Goal: Book appointment/travel/reservation

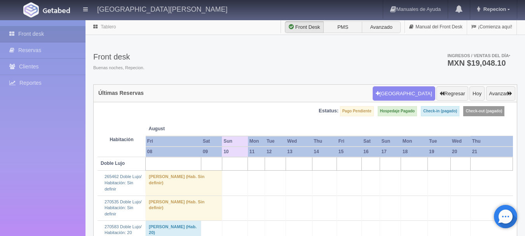
click at [283, 162] on td at bounding box center [275, 164] width 21 height 14
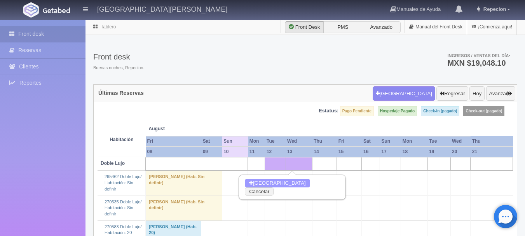
click at [283, 180] on button "[GEOGRAPHIC_DATA]" at bounding box center [277, 183] width 65 height 9
select select "577"
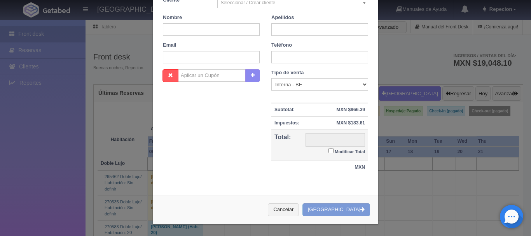
checkbox input "false"
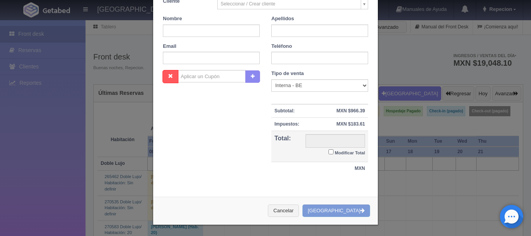
scroll to position [13, 0]
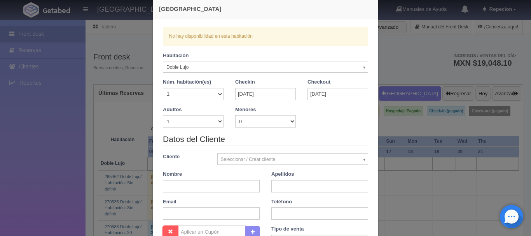
click at [337, 93] on input "[DATE]" at bounding box center [338, 94] width 61 height 12
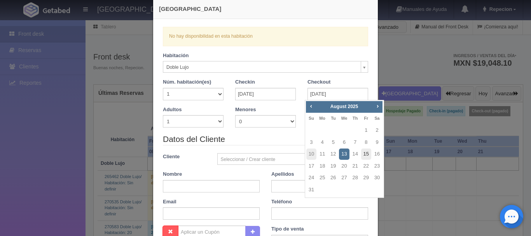
click at [364, 152] on link "15" at bounding box center [366, 154] width 10 height 11
type input "[DATE]"
checkbox input "false"
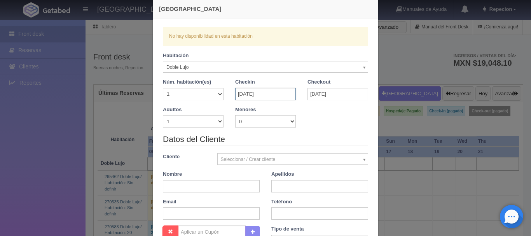
click at [273, 93] on input "[DATE]" at bounding box center [265, 94] width 61 height 12
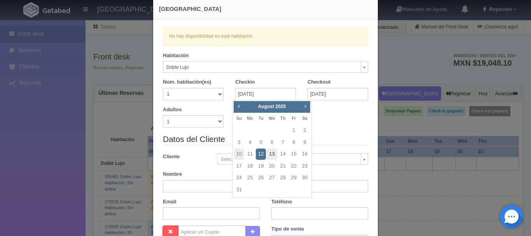
click at [271, 151] on link "13" at bounding box center [272, 154] width 10 height 11
type input "[DATE]"
checkbox input "false"
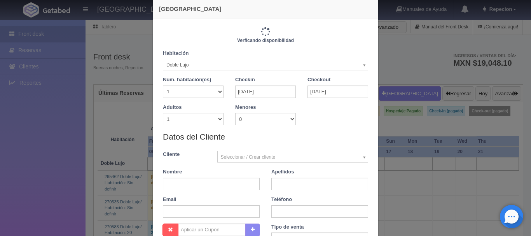
type input "2440.00"
checkbox input "false"
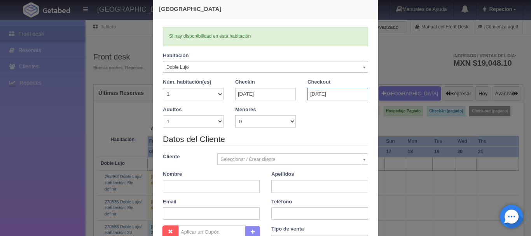
click at [328, 96] on input "[DATE]" at bounding box center [338, 94] width 61 height 12
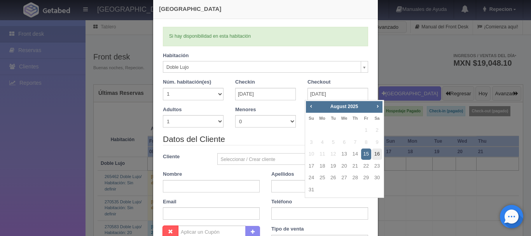
click at [376, 152] on link "16" at bounding box center [377, 154] width 10 height 11
type input "[DATE]"
checkbox input "false"
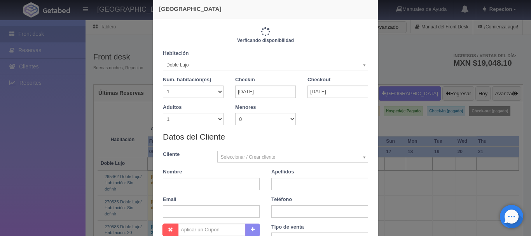
type input "3660.00"
checkbox input "false"
